Goal: Task Accomplishment & Management: Manage account settings

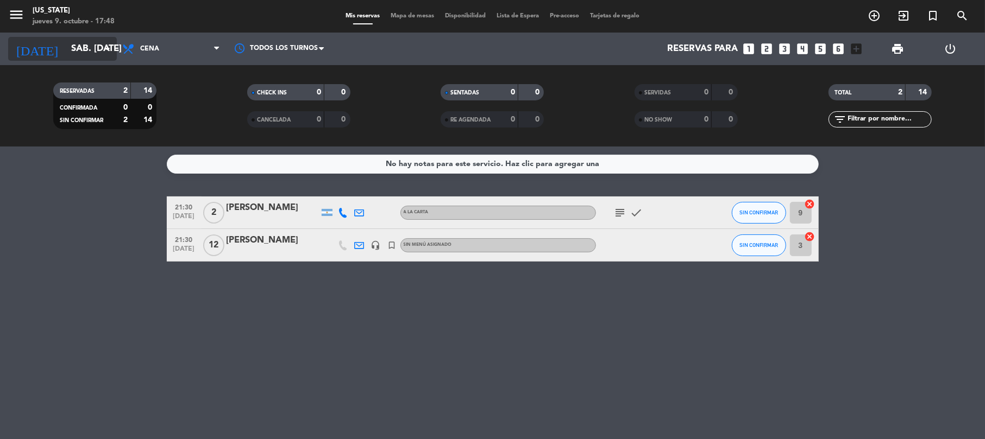
click at [84, 52] on input "sáb. [DATE]" at bounding box center [124, 49] width 117 height 21
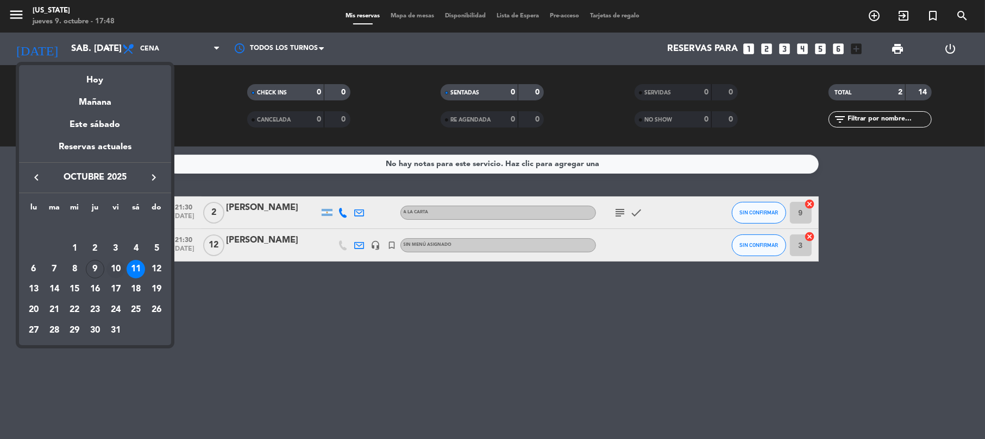
click at [114, 267] on div "10" at bounding box center [115, 269] width 18 height 18
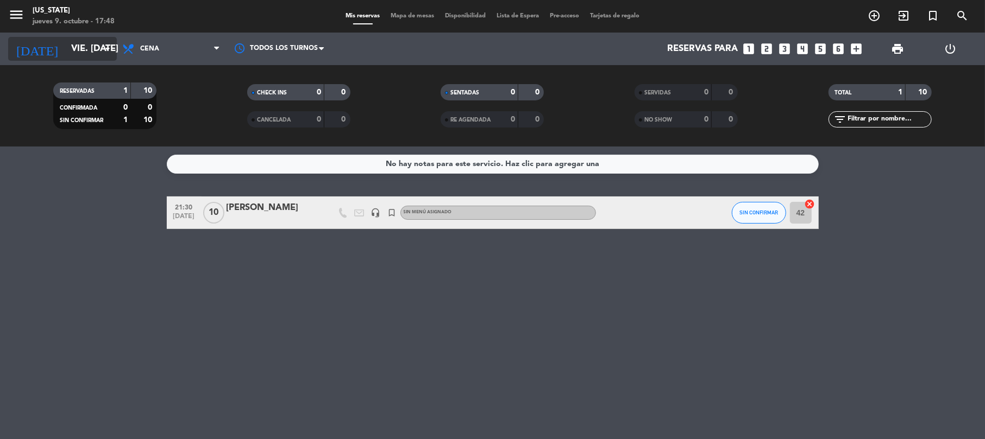
click at [105, 55] on input "vie. [DATE]" at bounding box center [124, 49] width 117 height 21
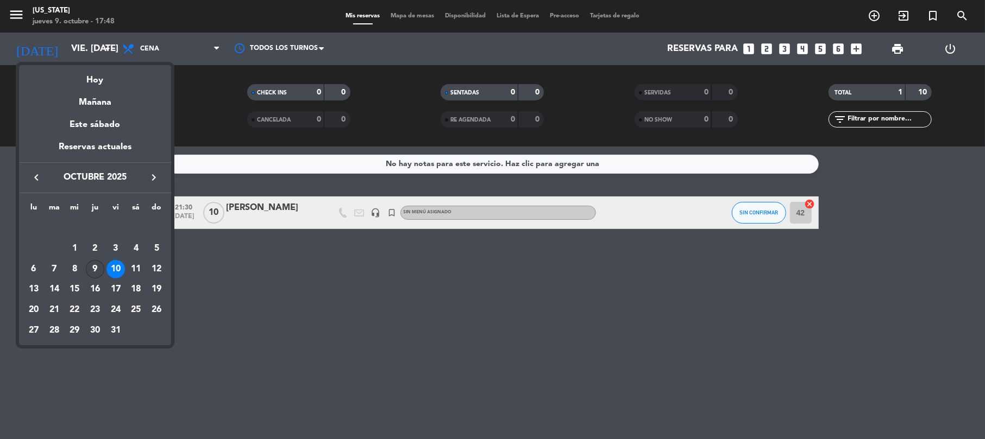
click at [97, 278] on div "9" at bounding box center [95, 269] width 18 height 18
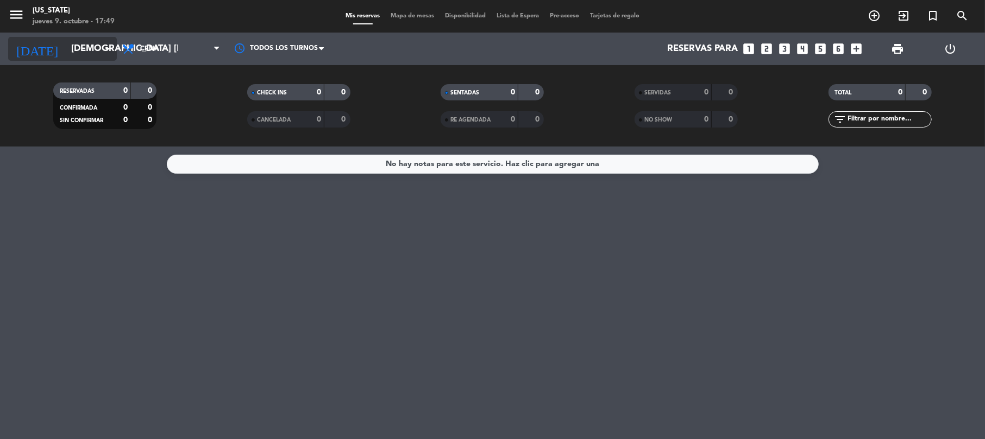
click at [101, 45] on icon "arrow_drop_down" at bounding box center [107, 48] width 13 height 13
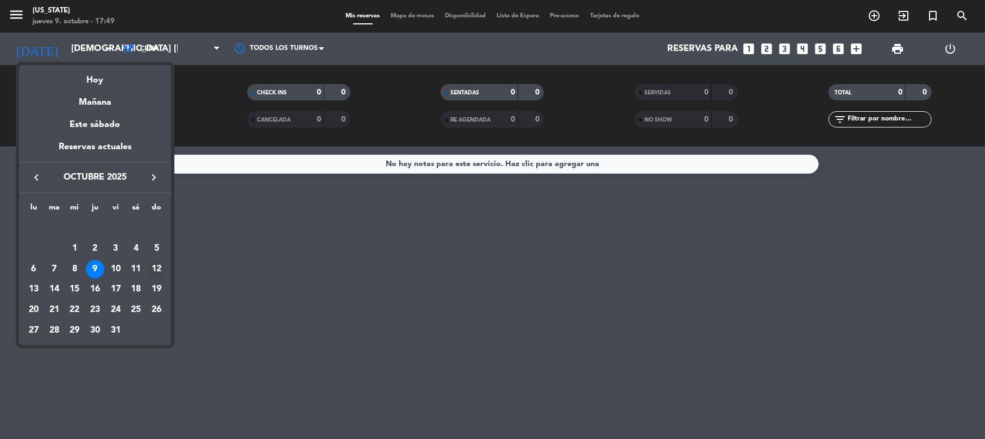
click at [155, 273] on div "12" at bounding box center [156, 269] width 18 height 18
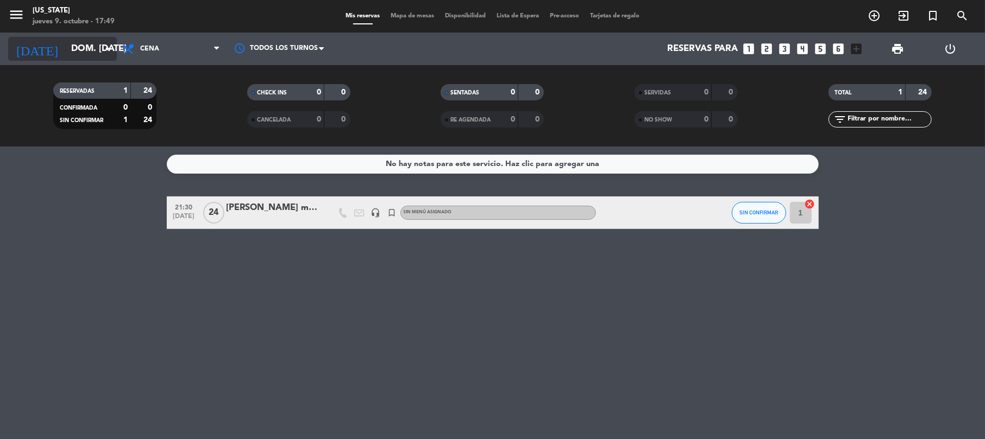
click at [78, 43] on input "dom. [DATE]" at bounding box center [124, 49] width 117 height 21
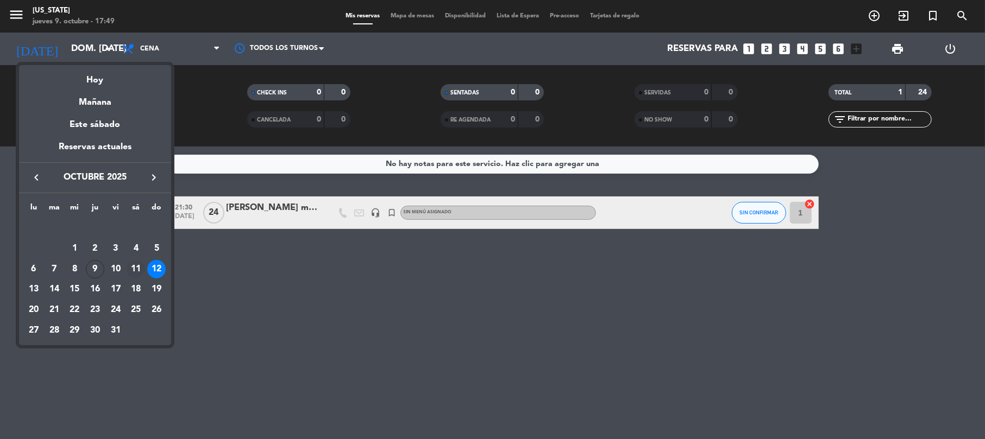
click at [140, 270] on div "11" at bounding box center [136, 269] width 18 height 18
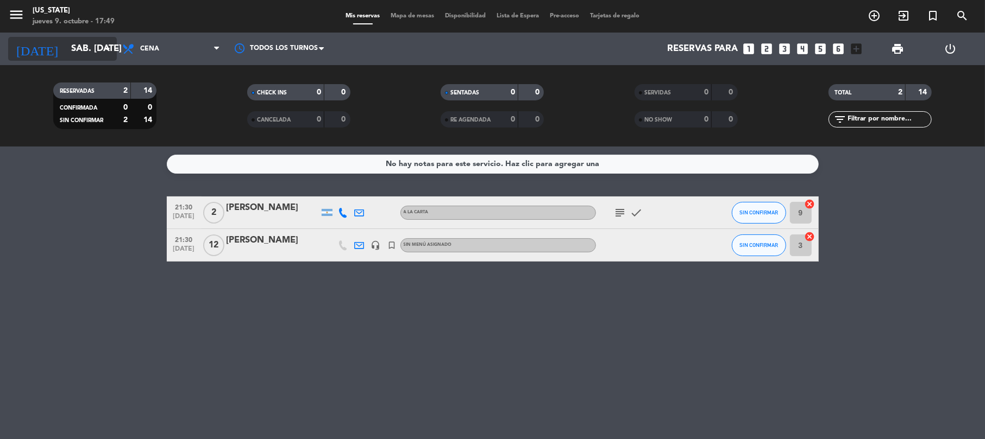
click at [96, 53] on input "sáb. [DATE]" at bounding box center [124, 49] width 117 height 21
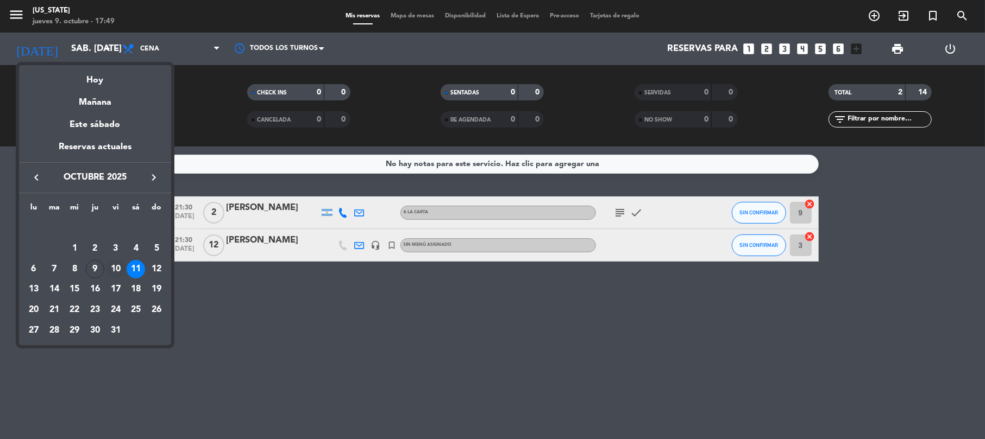
click at [121, 272] on div "10" at bounding box center [115, 269] width 18 height 18
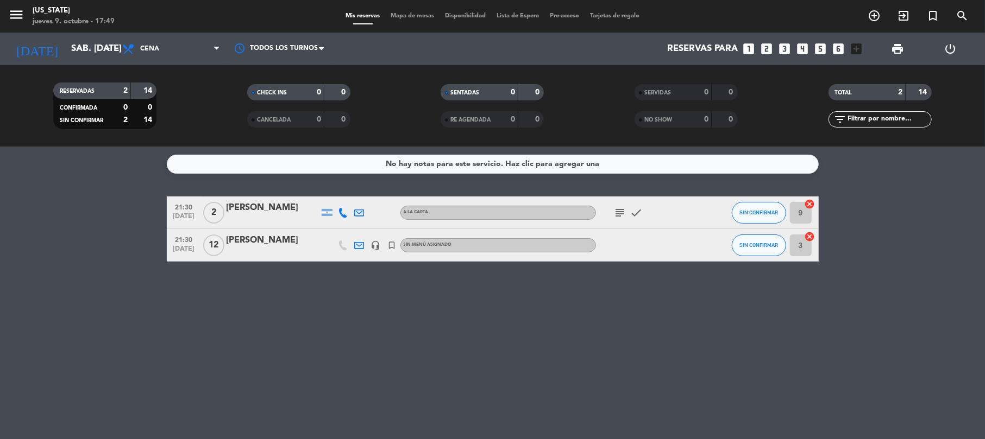
type input "vie. [DATE]"
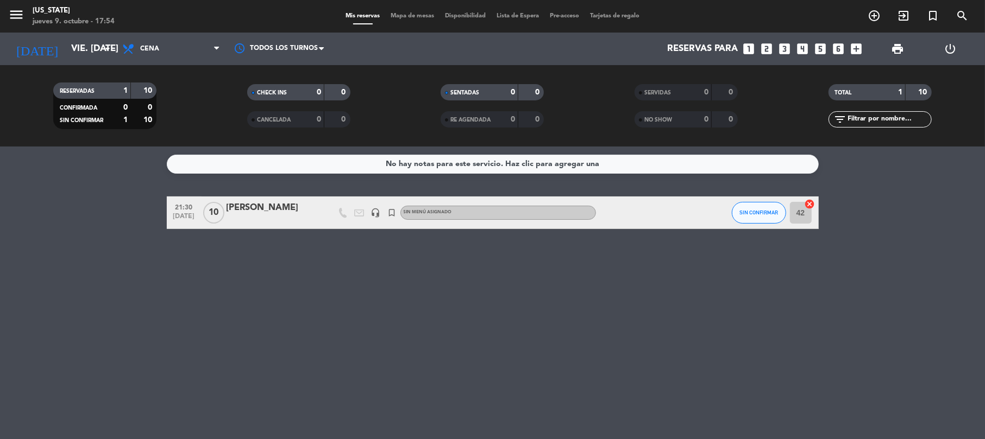
click at [97, 292] on div "No hay notas para este servicio. Haz clic para agregar una 21:30 [DATE] [PERSON…" at bounding box center [492, 293] width 985 height 293
click at [934, 17] on icon "turned_in_not" at bounding box center [932, 15] width 13 height 13
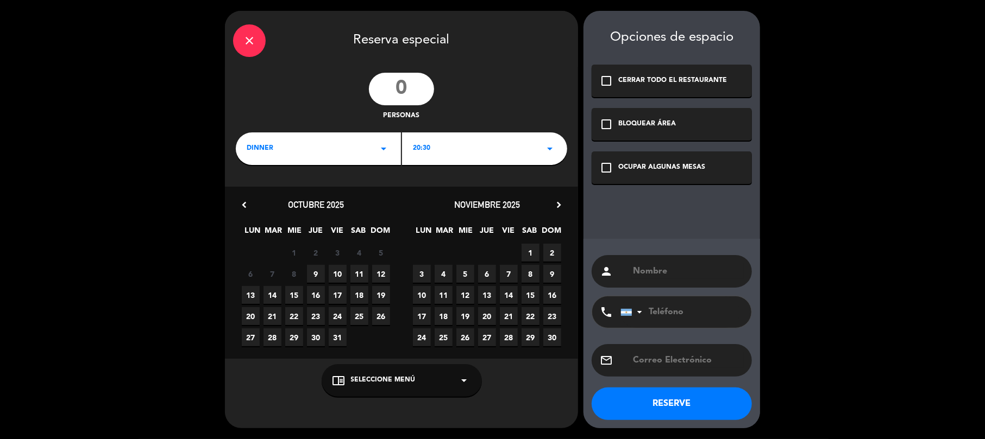
click at [235, 40] on div "close" at bounding box center [249, 40] width 33 height 33
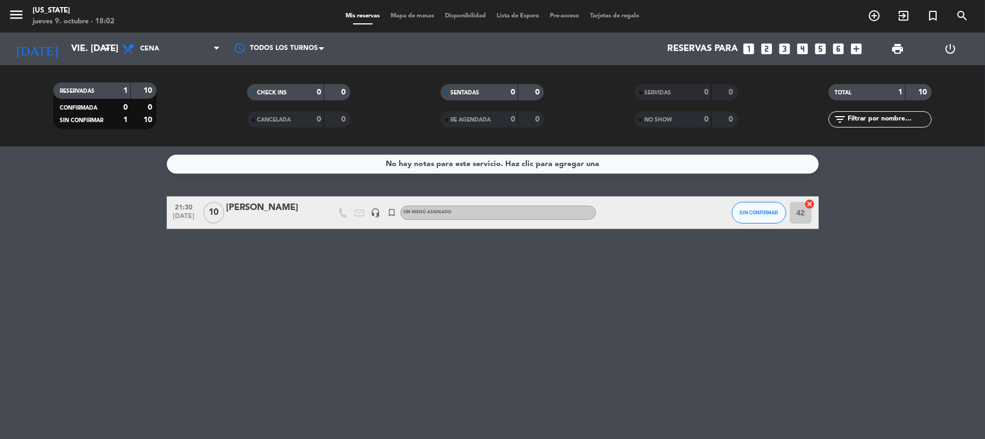
click at [246, 40] on icon "close" at bounding box center [249, 40] width 13 height 13
click at [81, 47] on input "vie. [DATE]" at bounding box center [124, 49] width 117 height 21
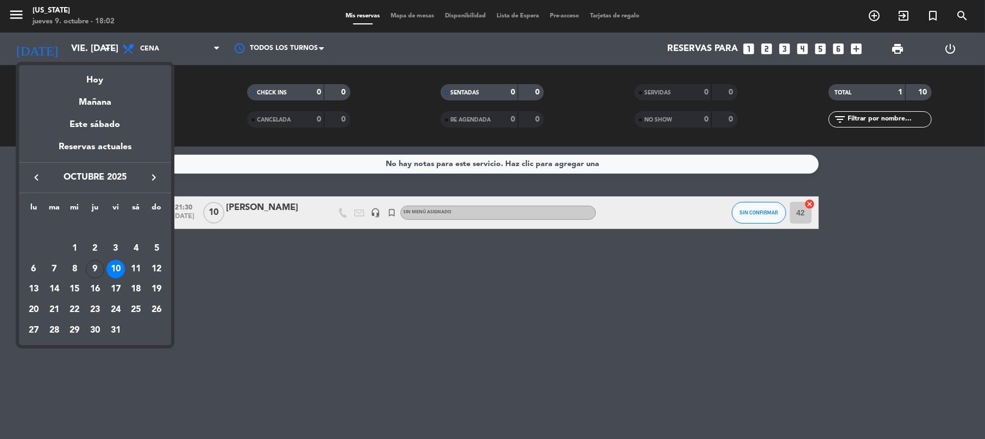
click at [288, 248] on div at bounding box center [492, 219] width 985 height 439
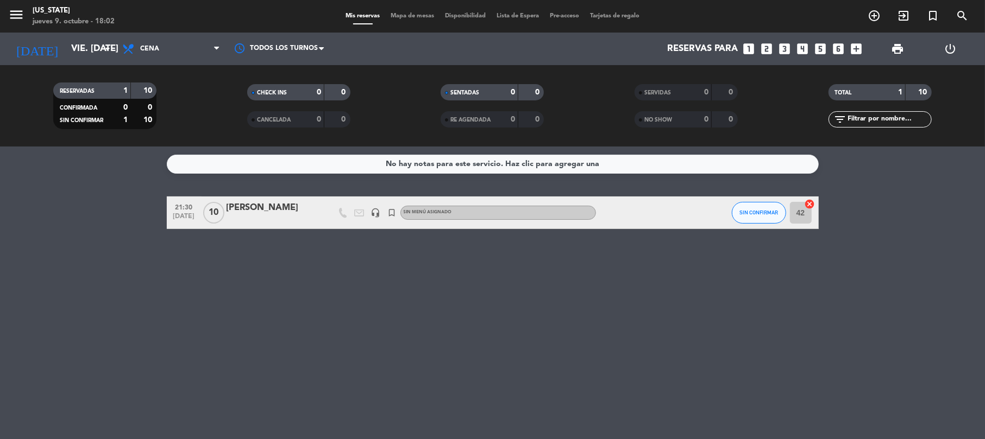
click at [550, 316] on div "No hay notas para este servicio. Haz clic para agregar una 21:30 [DATE] [PERSON…" at bounding box center [492, 293] width 985 height 293
